Goal: Information Seeking & Learning: Learn about a topic

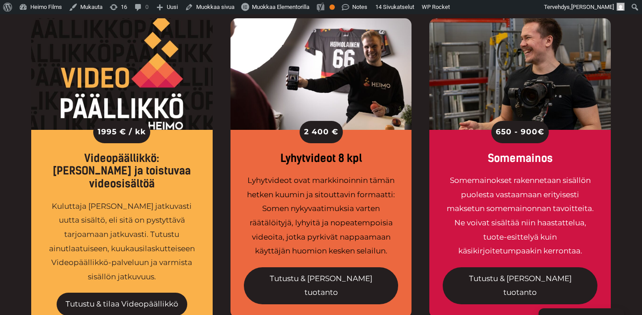
click at [220, 165] on div "1995 € / kk Videopäällikkö: Säännöllistä ja toistuvaa videosisältöä Kuluttaja j…" at bounding box center [320, 176] width 579 height 360
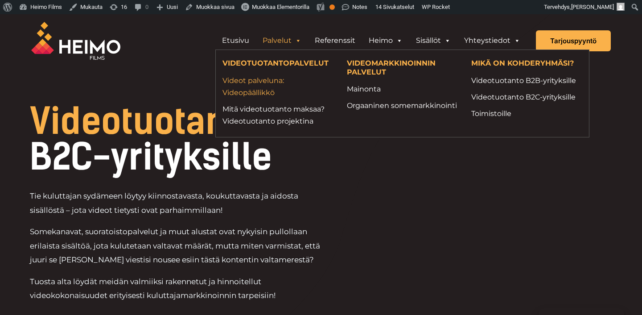
click at [250, 81] on link "Videot palveluna: Videopäällikkö" at bounding box center [277, 86] width 111 height 24
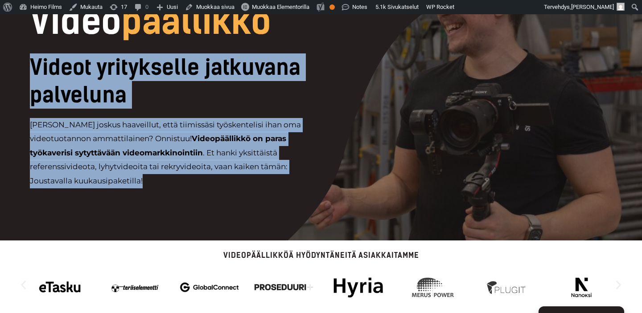
drag, startPoint x: 323, startPoint y: 41, endPoint x: 245, endPoint y: 192, distance: 170.4
click at [245, 192] on div "Video päällikkö Videot yritykselle jatkuvana palveluna [PERSON_NAME] joskus haa…" at bounding box center [321, 100] width 606 height 192
click at [245, 192] on div "Videot yritykselle jatkuvana palveluna [PERSON_NAME] joskus haaveillut, että ti…" at bounding box center [206, 124] width 352 height 143
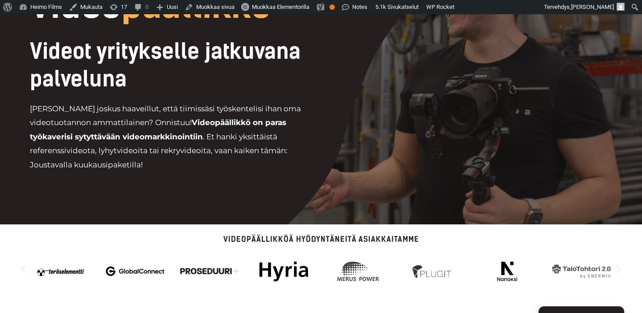
scroll to position [89, 0]
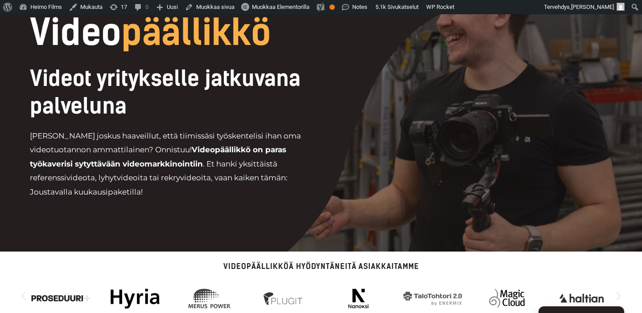
click at [270, 186] on p "Oletko joskus haaveillut, että tiimissäsi työskentelisi ihan oma videotuotannon…" at bounding box center [175, 164] width 291 height 70
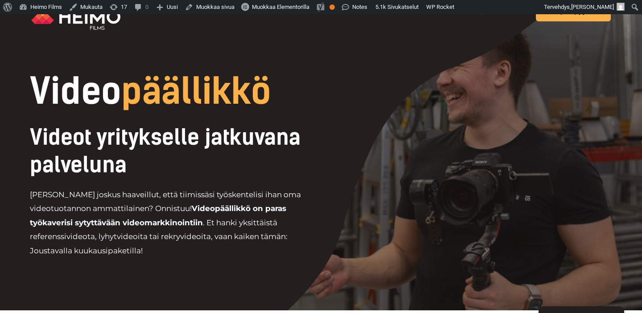
scroll to position [29, 0]
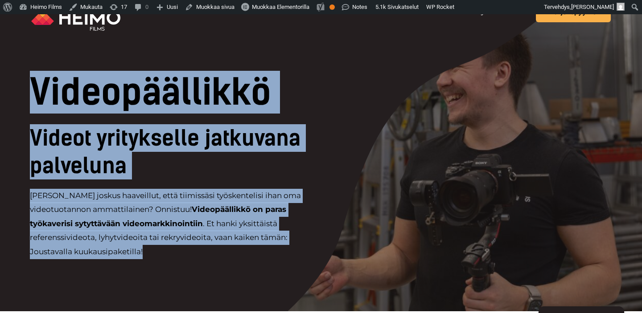
drag, startPoint x: 244, startPoint y: 57, endPoint x: 237, endPoint y: 256, distance: 199.3
click at [237, 256] on div "Video päällikkö Videot yritykselle jatkuvana palveluna Oletko joskus haaveillut…" at bounding box center [321, 148] width 642 height 326
click at [237, 256] on p "Oletko joskus haaveillut, että tiimissäsi työskentelisi ihan oma videotuotannon…" at bounding box center [175, 224] width 291 height 70
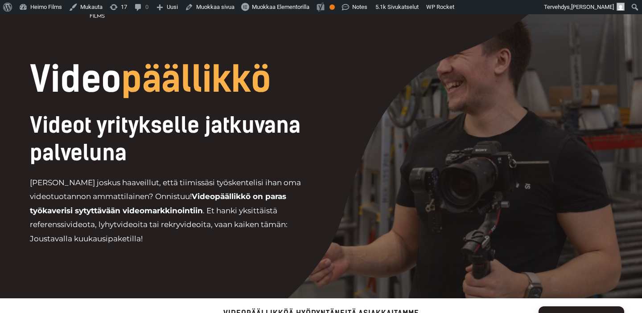
scroll to position [0, 0]
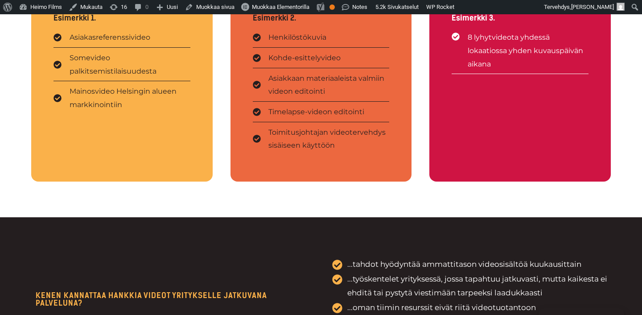
scroll to position [1711, 0]
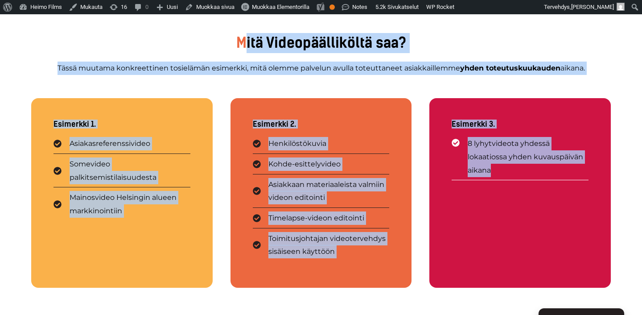
drag, startPoint x: 486, startPoint y: 237, endPoint x: 242, endPoint y: 44, distance: 311.1
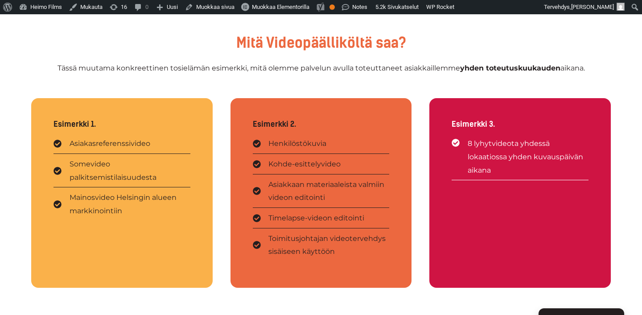
click at [219, 43] on h3 "Mitä Videopäälliköltä saa?" at bounding box center [320, 43] width 579 height 20
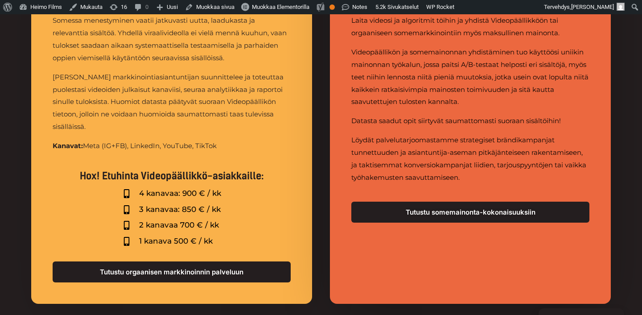
scroll to position [3306, 0]
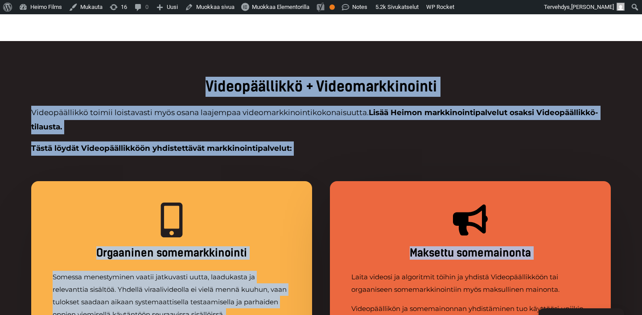
drag, startPoint x: 181, startPoint y: 74, endPoint x: 328, endPoint y: 261, distance: 238.0
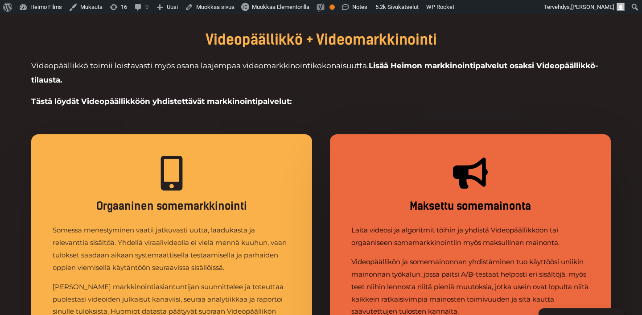
scroll to position [3373, 0]
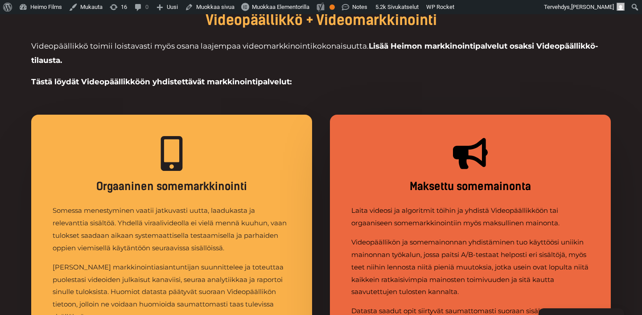
click at [302, 221] on div "Orgaaninen somemarkkinointi Somessa menestyminen vaatii jatkuvasti uutta, laadu…" at bounding box center [171, 304] width 281 height 379
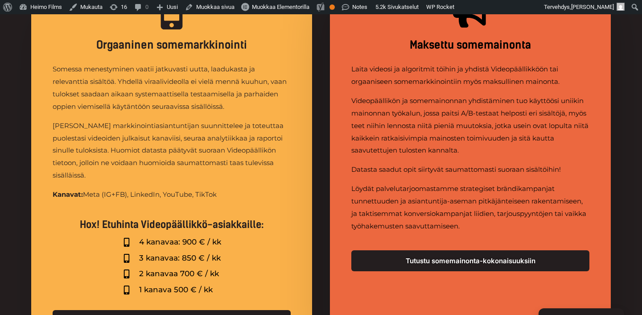
scroll to position [3514, 0]
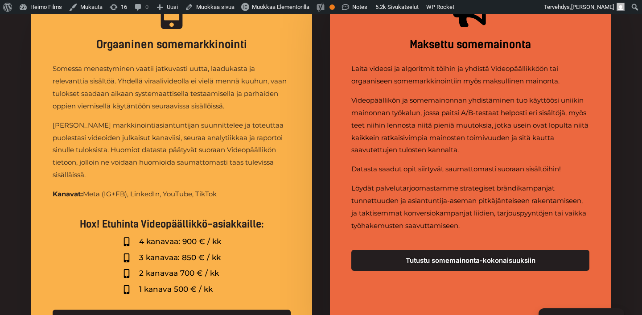
click at [319, 128] on div "Orgaaninen somemarkkinointi Somessa menestyminen vaatii jatkuvasti uutta, laadu…" at bounding box center [320, 175] width 579 height 441
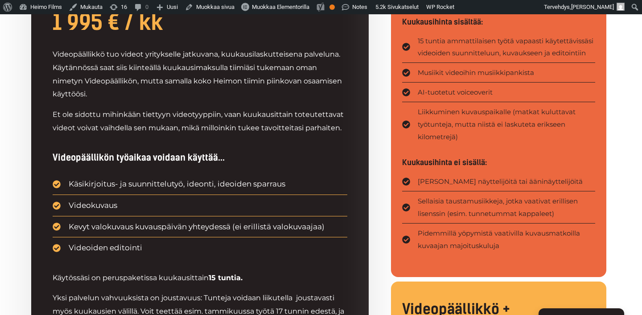
scroll to position [584, 0]
